Goal: Task Accomplishment & Management: Use online tool/utility

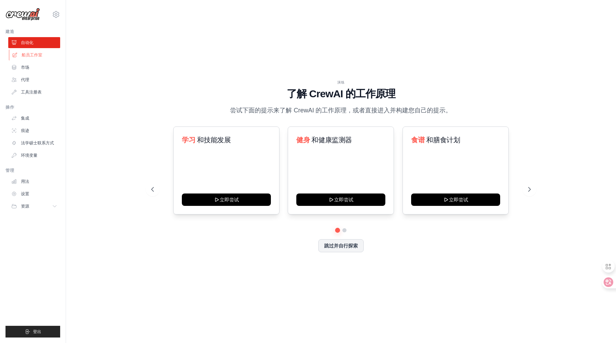
click at [29, 55] on font "船员工作室" at bounding box center [32, 55] width 21 height 5
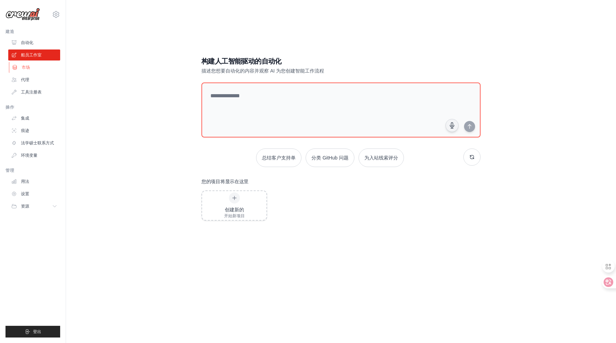
click at [25, 69] on font "市场" at bounding box center [26, 67] width 8 height 5
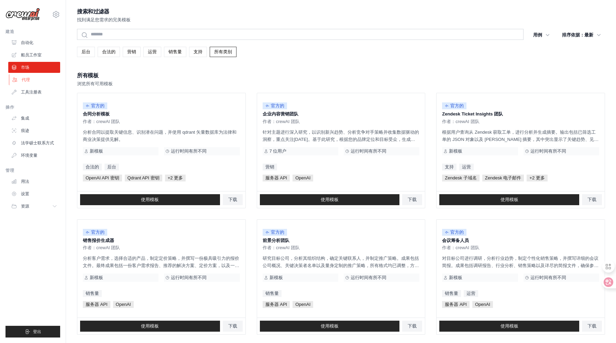
click at [28, 79] on font "代理" at bounding box center [26, 79] width 8 height 5
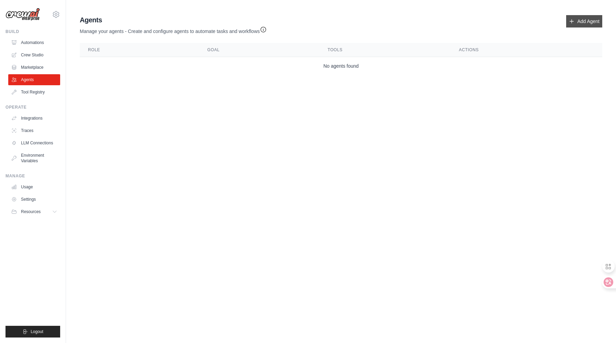
click at [575, 25] on link "Add Agent" at bounding box center [584, 21] width 36 height 12
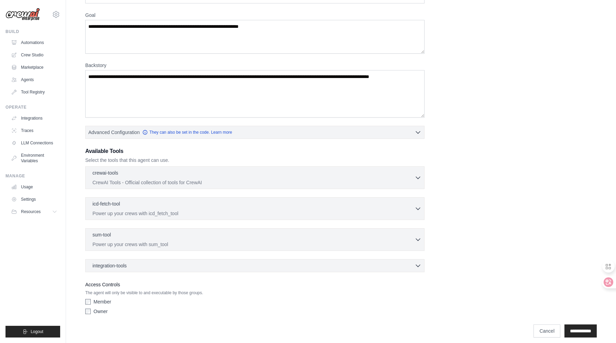
scroll to position [57, 0]
